Goal: Information Seeking & Learning: Check status

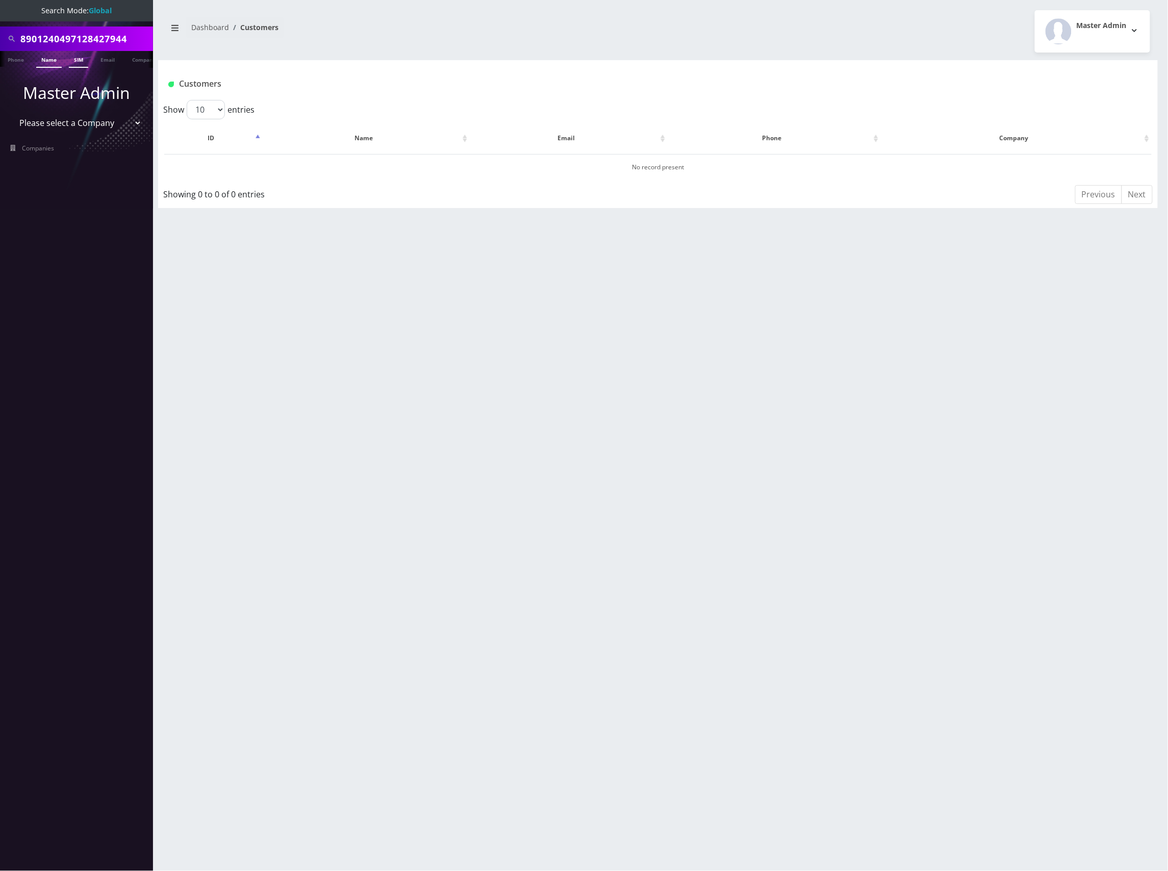
click at [49, 62] on link "Name" at bounding box center [49, 59] width 26 height 17
click at [89, 33] on input "8901240497128427944" at bounding box center [85, 38] width 130 height 19
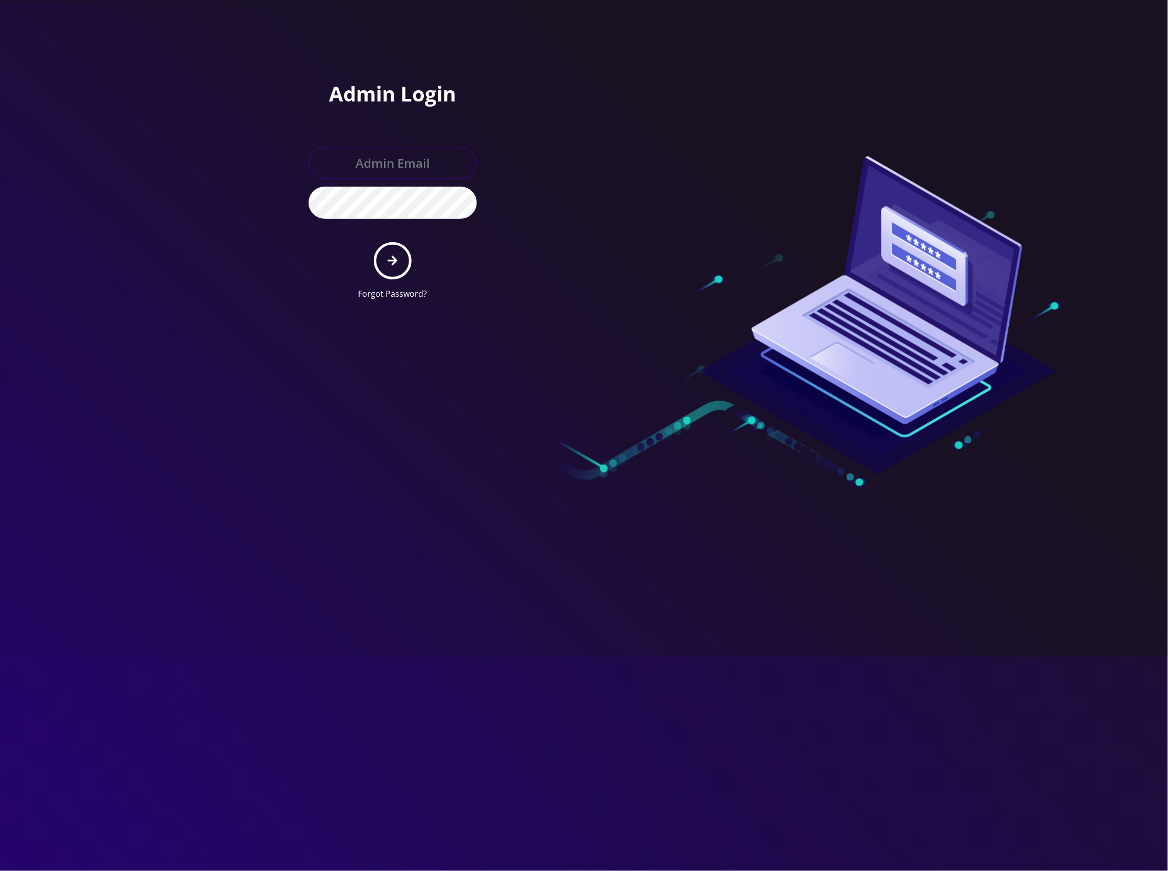
type input "[EMAIL_ADDRESS][DOMAIN_NAME]"
click at [394, 266] on button "submit" at bounding box center [392, 260] width 37 height 37
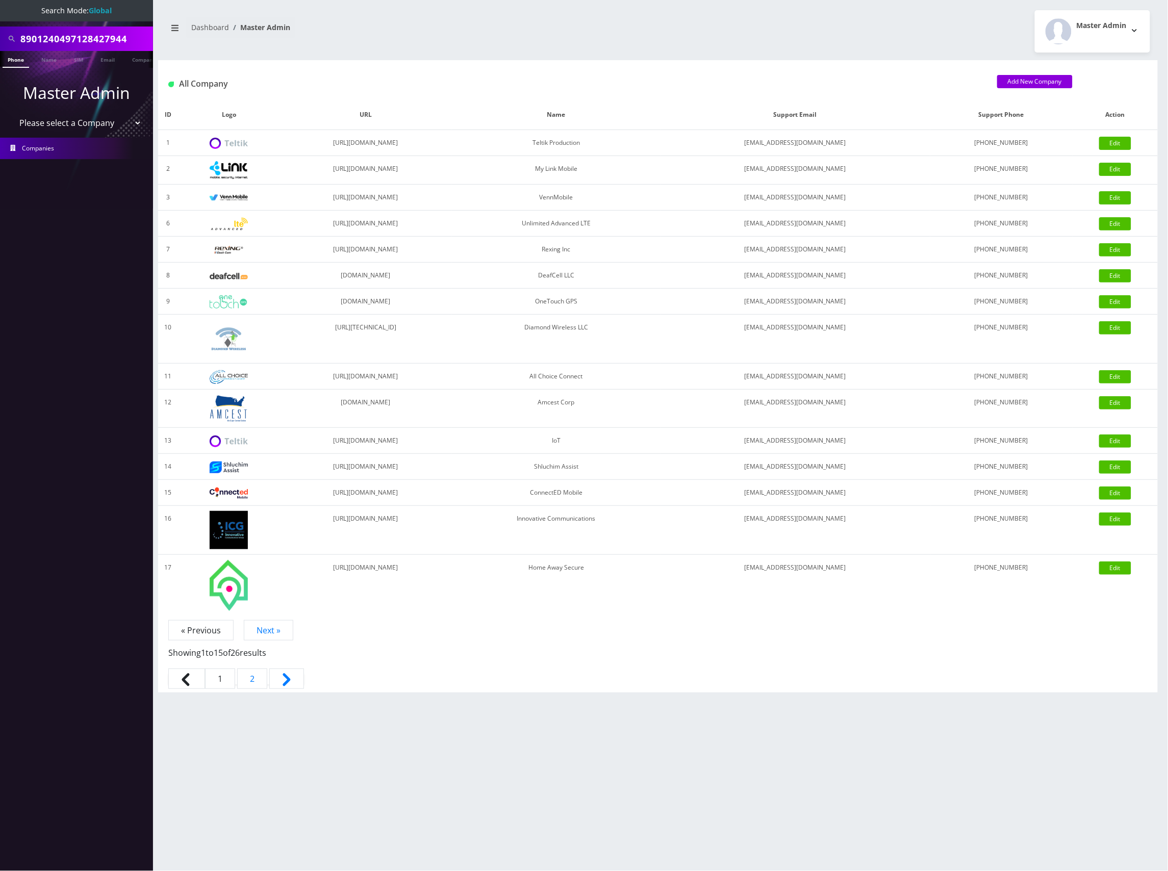
scroll to position [0, 5]
click at [79, 33] on input "8901240497128427944" at bounding box center [85, 38] width 130 height 19
type input "[PERSON_NAME]"
click at [43, 59] on link "Name" at bounding box center [44, 59] width 26 height 17
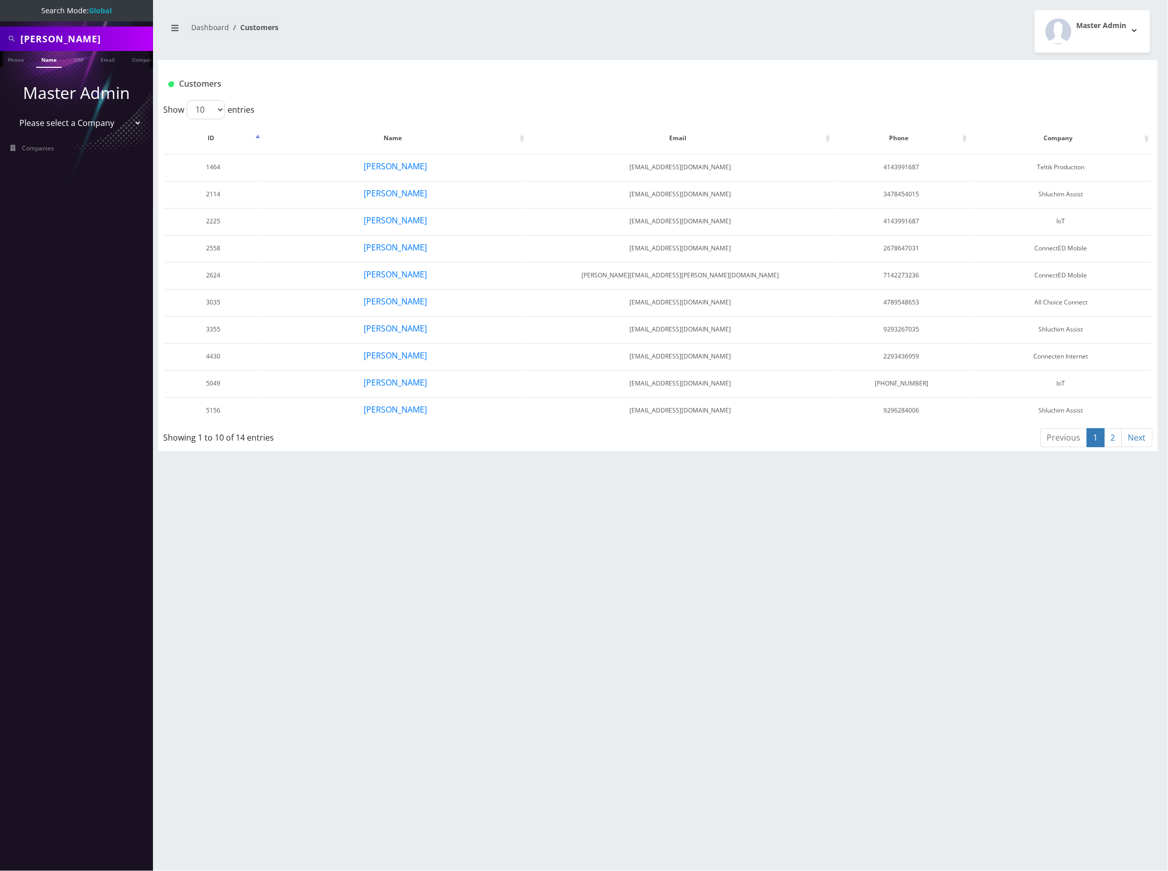
click at [1113, 435] on link "2" at bounding box center [1114, 438] width 18 height 19
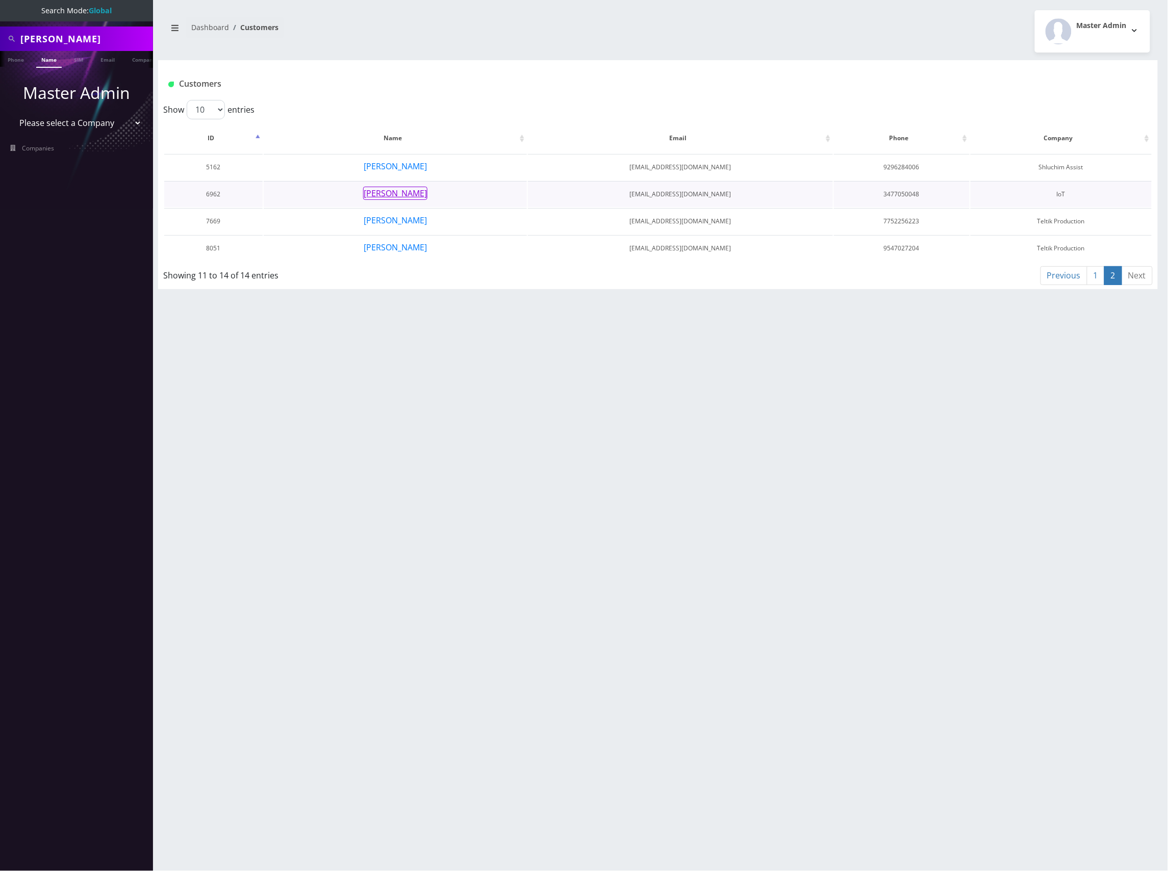
click at [413, 192] on button "Bryan Cohen" at bounding box center [395, 193] width 64 height 13
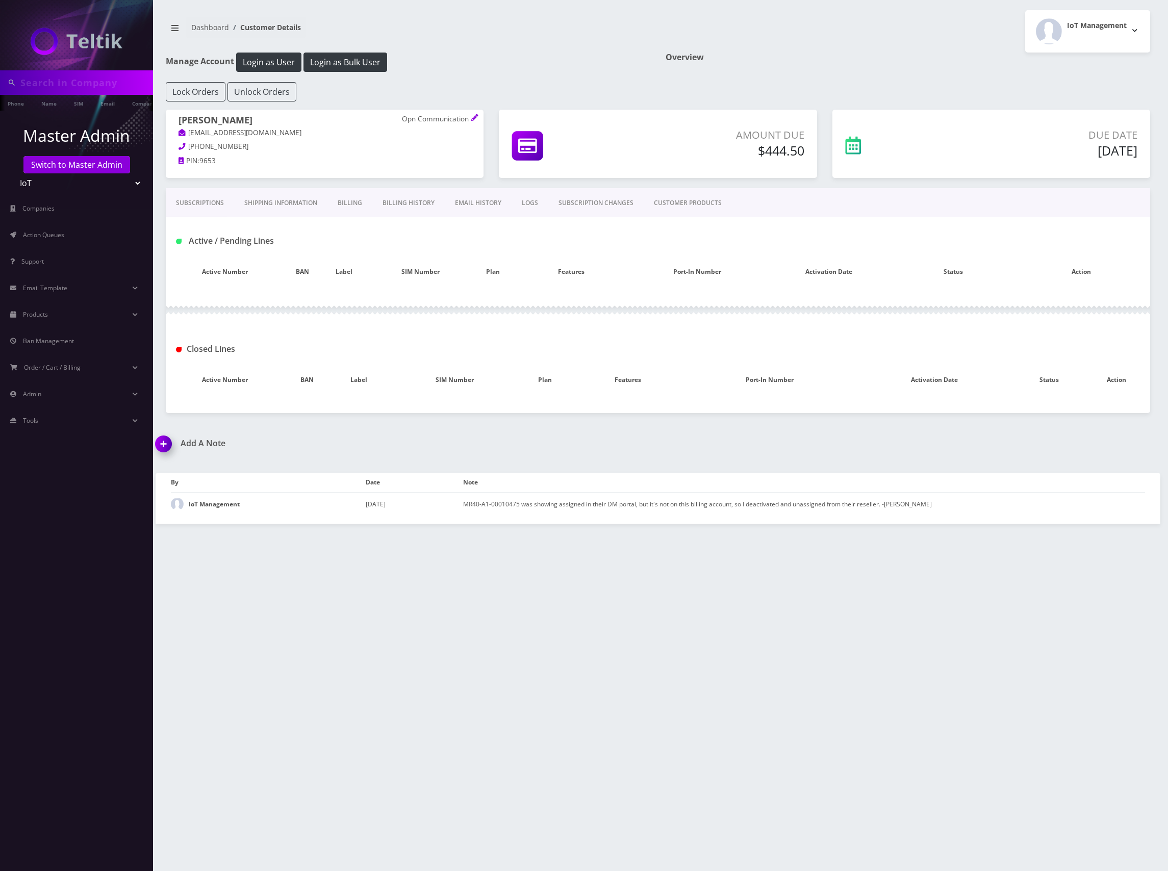
type input "[PERSON_NAME]"
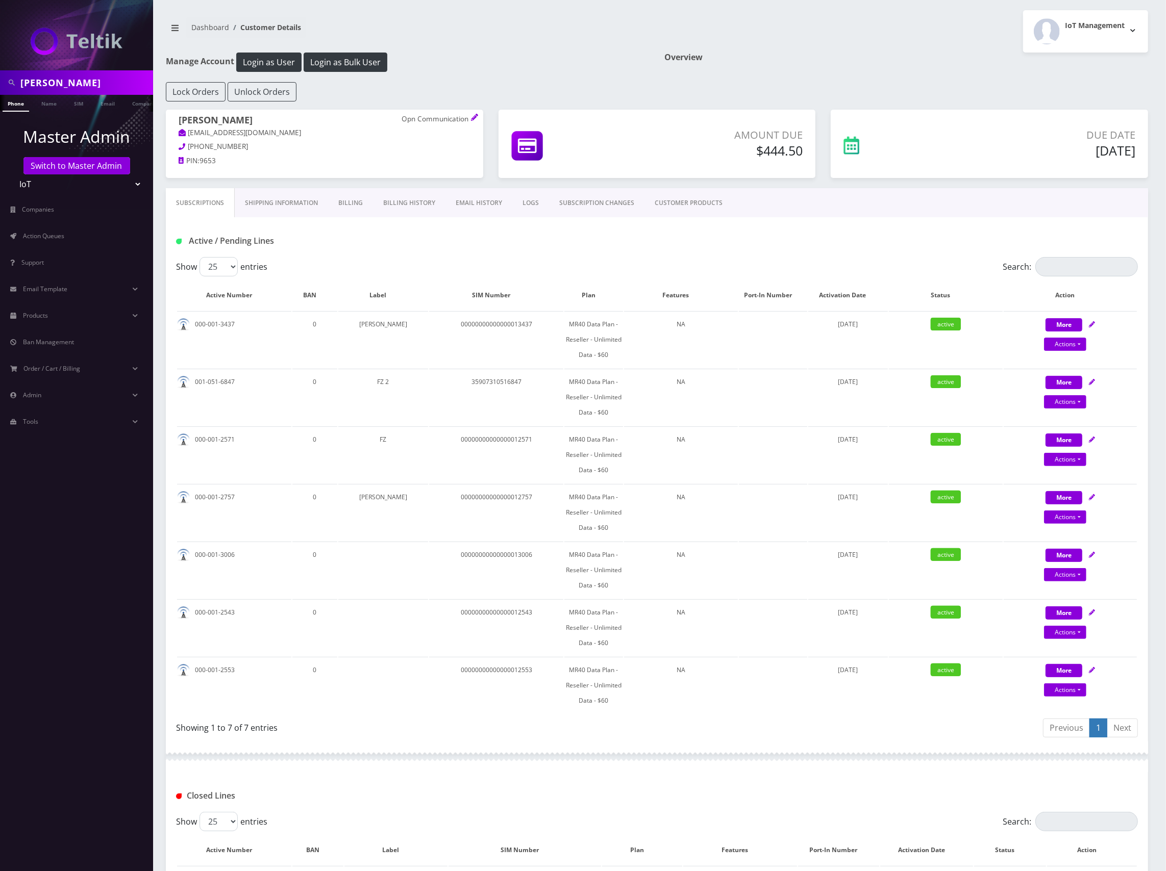
click at [350, 204] on link "Billing" at bounding box center [350, 203] width 45 height 30
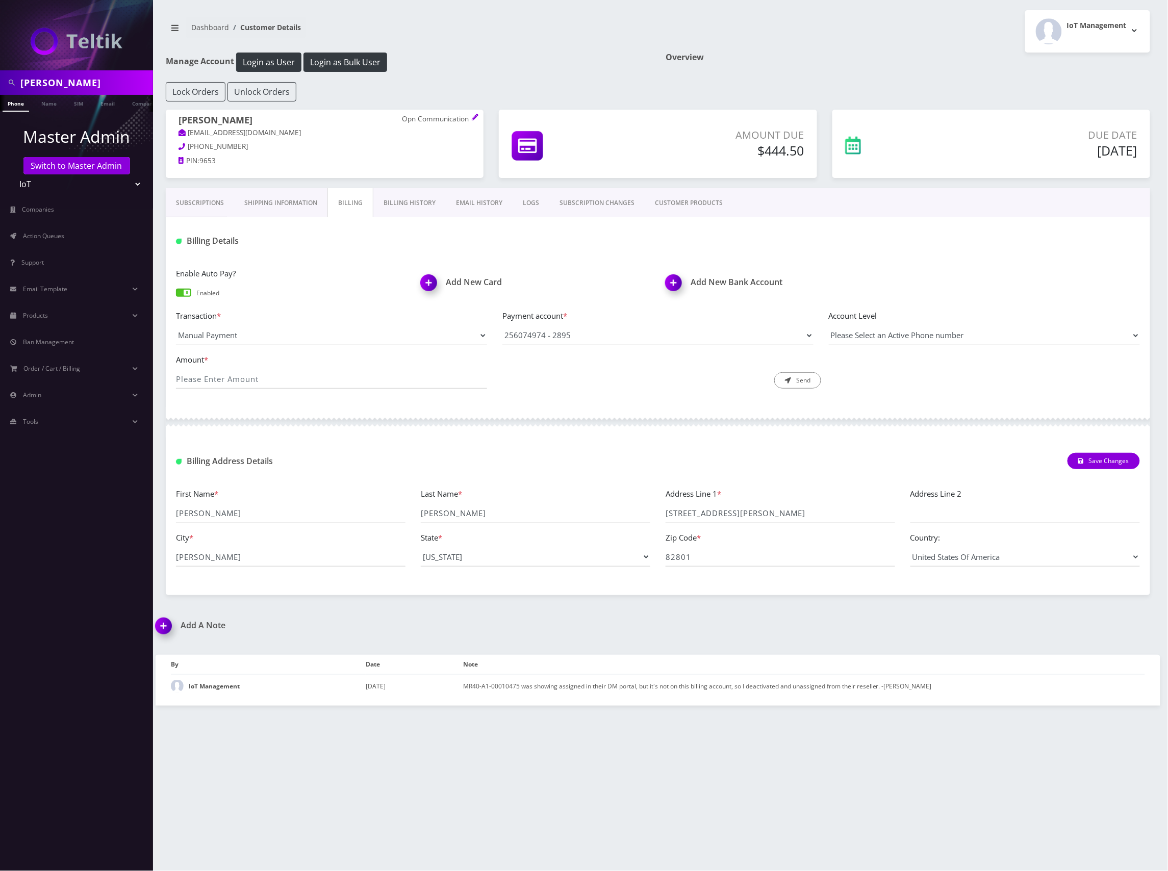
click at [395, 201] on link "Billing History" at bounding box center [409, 203] width 72 height 30
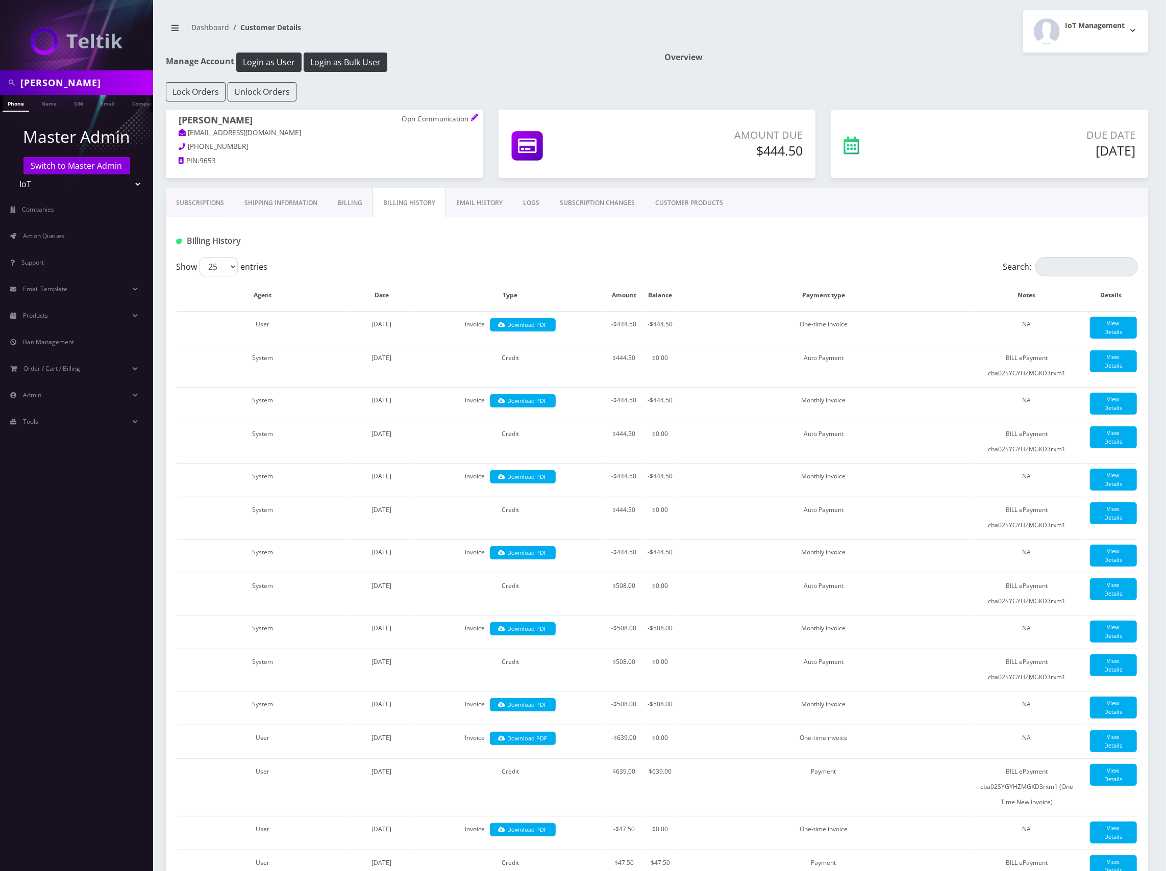
click at [350, 204] on link "Billing" at bounding box center [350, 203] width 45 height 30
